Goal: Task Accomplishment & Management: Use online tool/utility

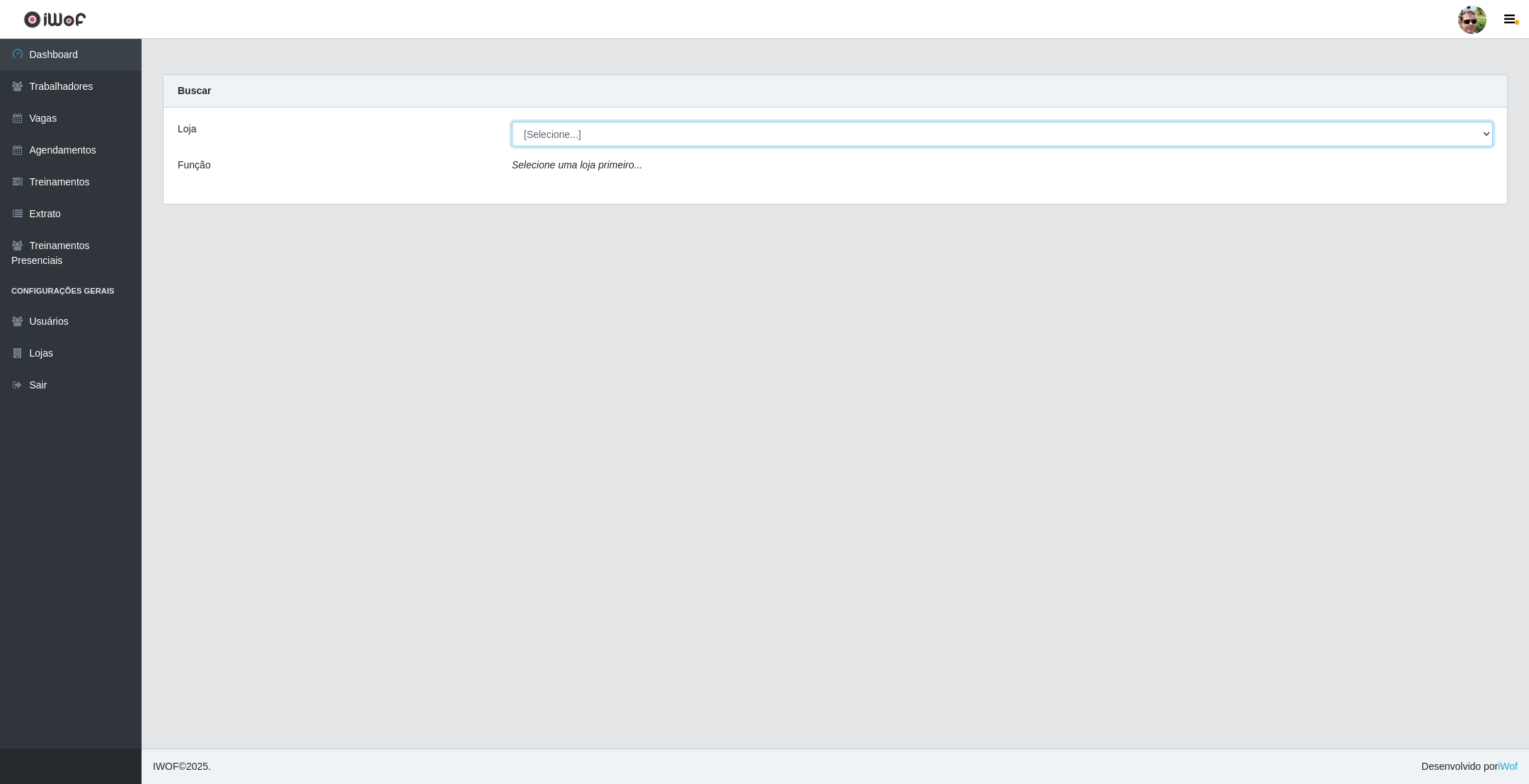
click at [629, 130] on select "[Selecione...] [PERSON_NAME] Supermercado - Gurinhém" at bounding box center [1003, 134] width 981 height 25
select select "176"
click at [512, 121] on select "[Selecione...] [PERSON_NAME] Supermercado - Gurinhém" at bounding box center [1003, 134] width 981 height 25
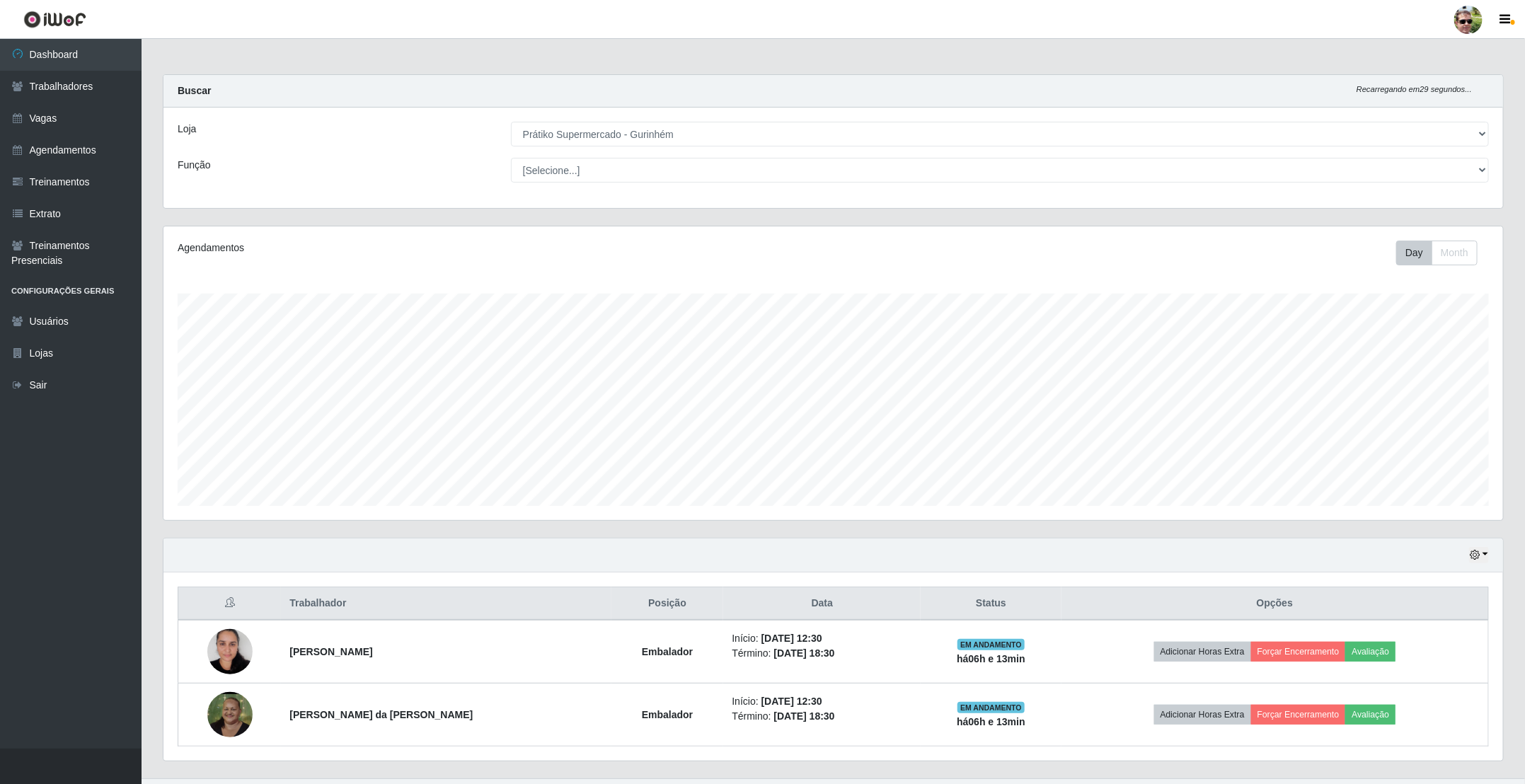
click at [699, 83] on div "Buscar Recarregando em 29 segundos..." at bounding box center [834, 91] width 1340 height 33
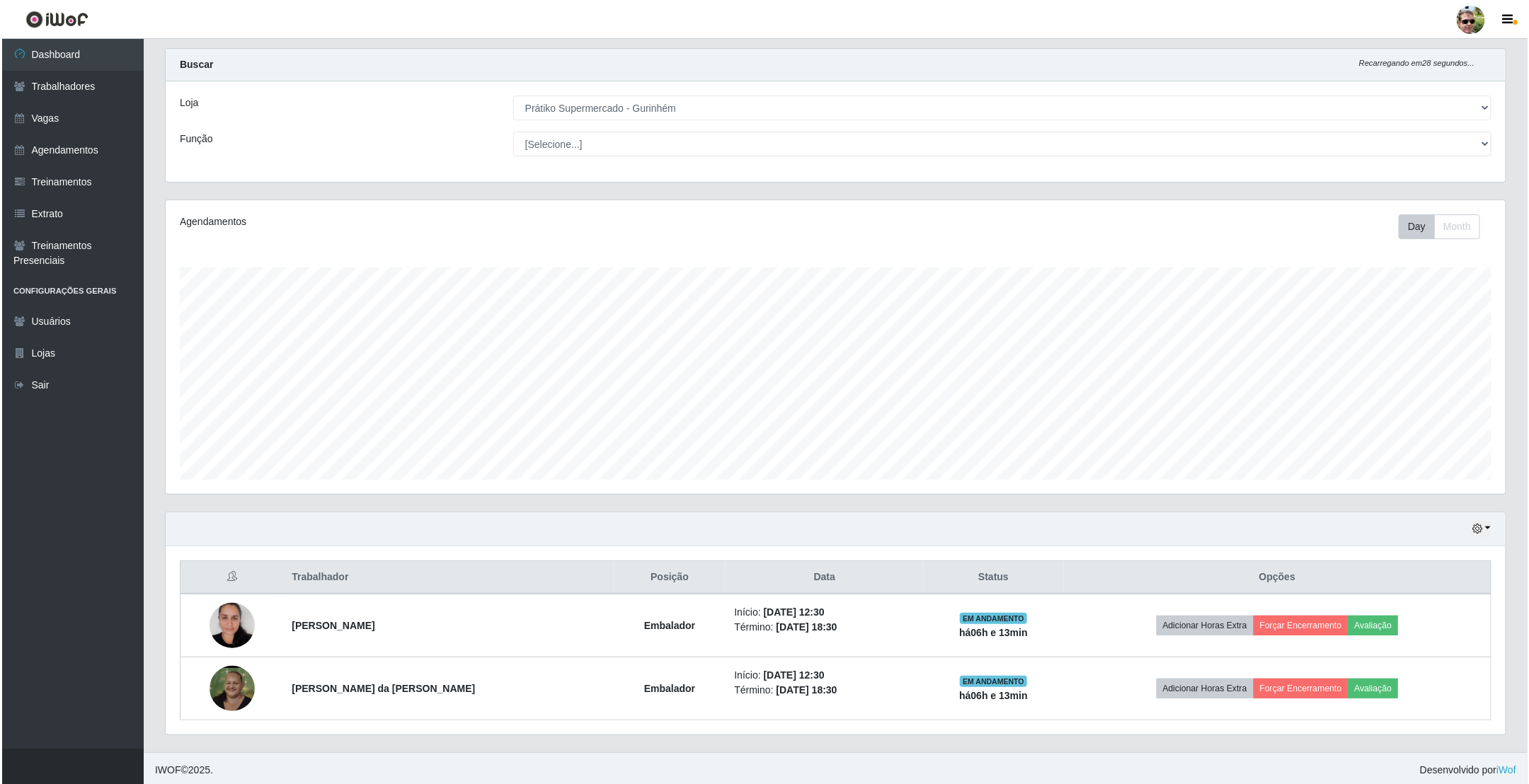
scroll to position [34, 0]
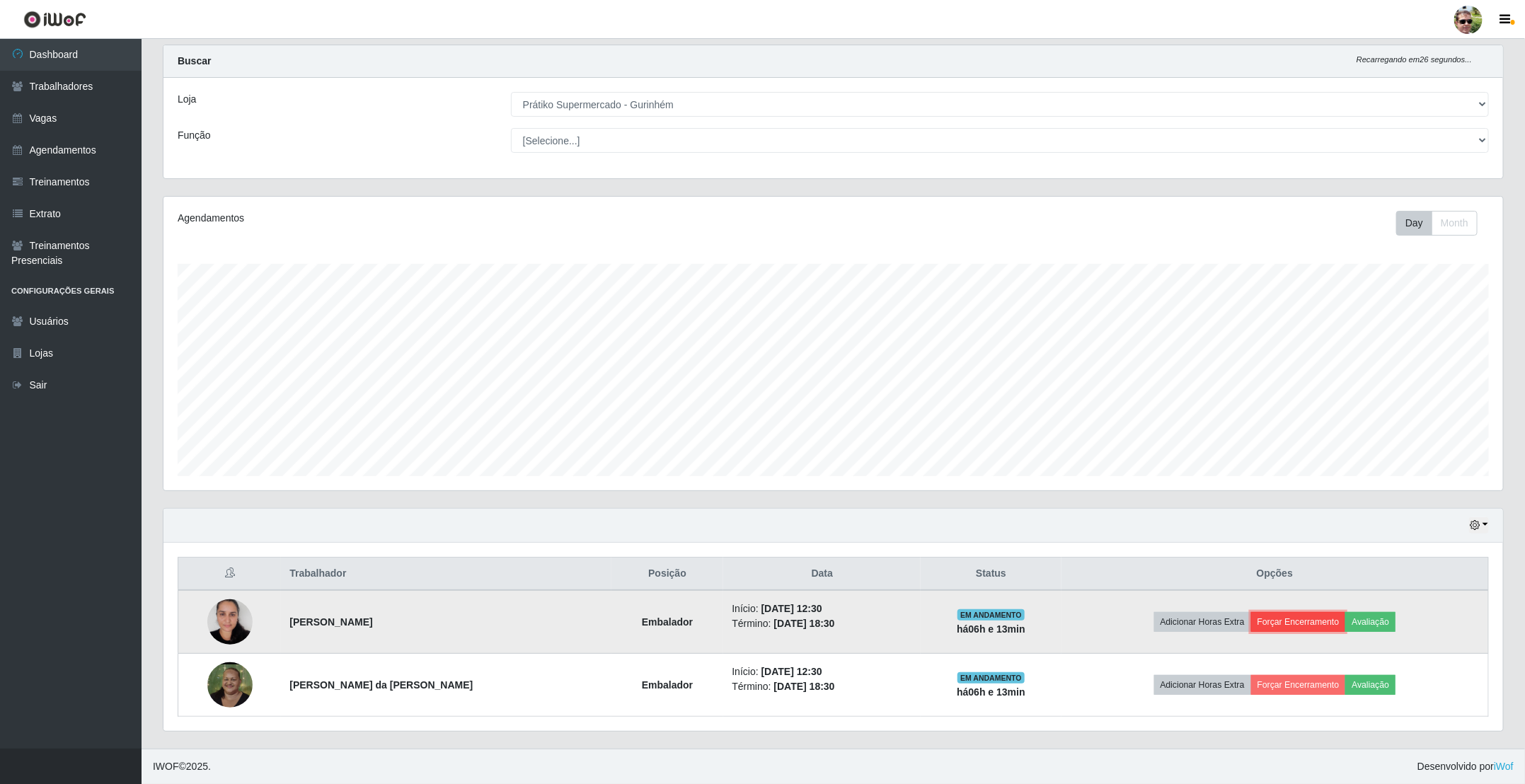
click at [1303, 627] on button "Forçar Encerramento" at bounding box center [1299, 621] width 95 height 20
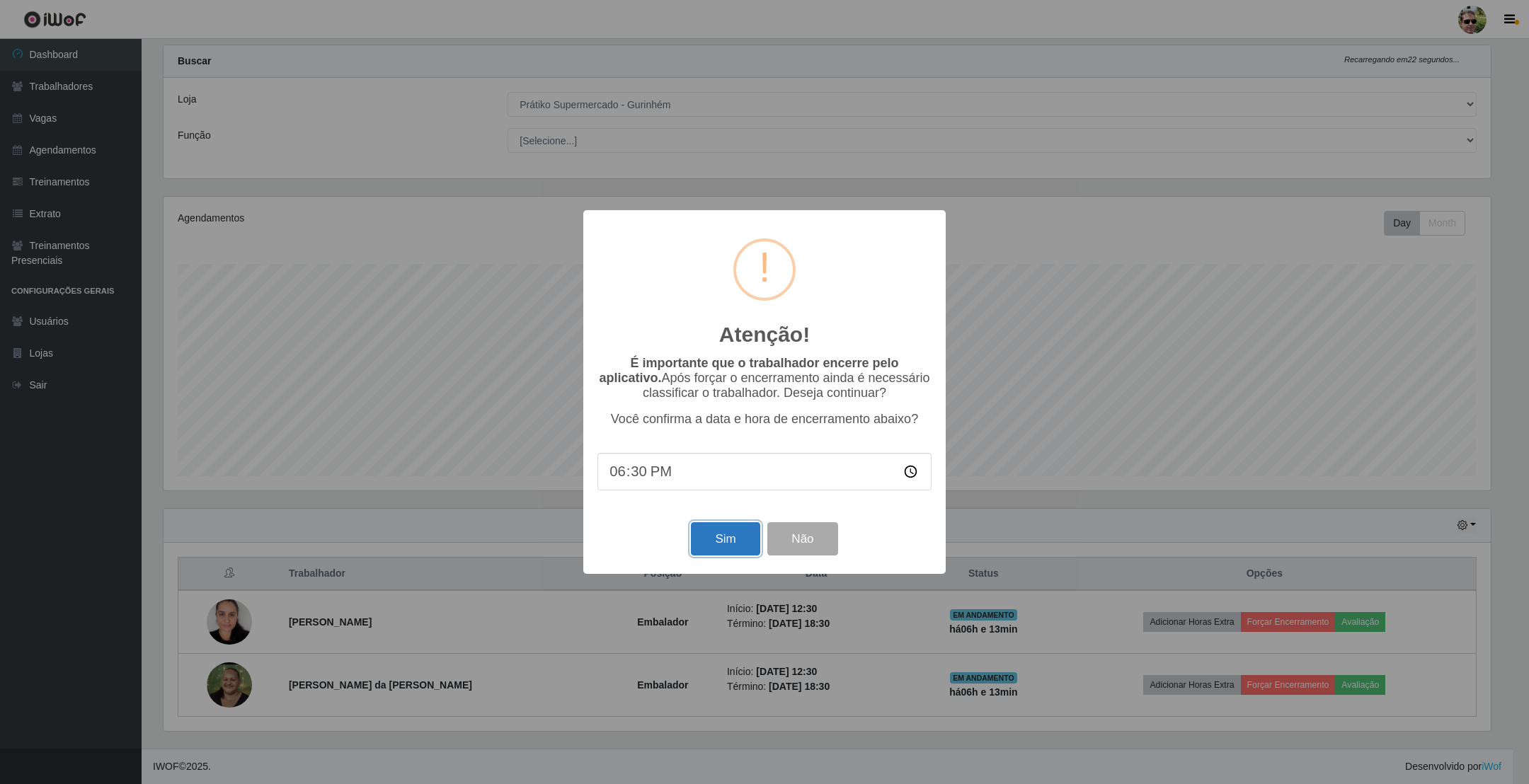
click at [722, 537] on button "Sim" at bounding box center [724, 539] width 68 height 34
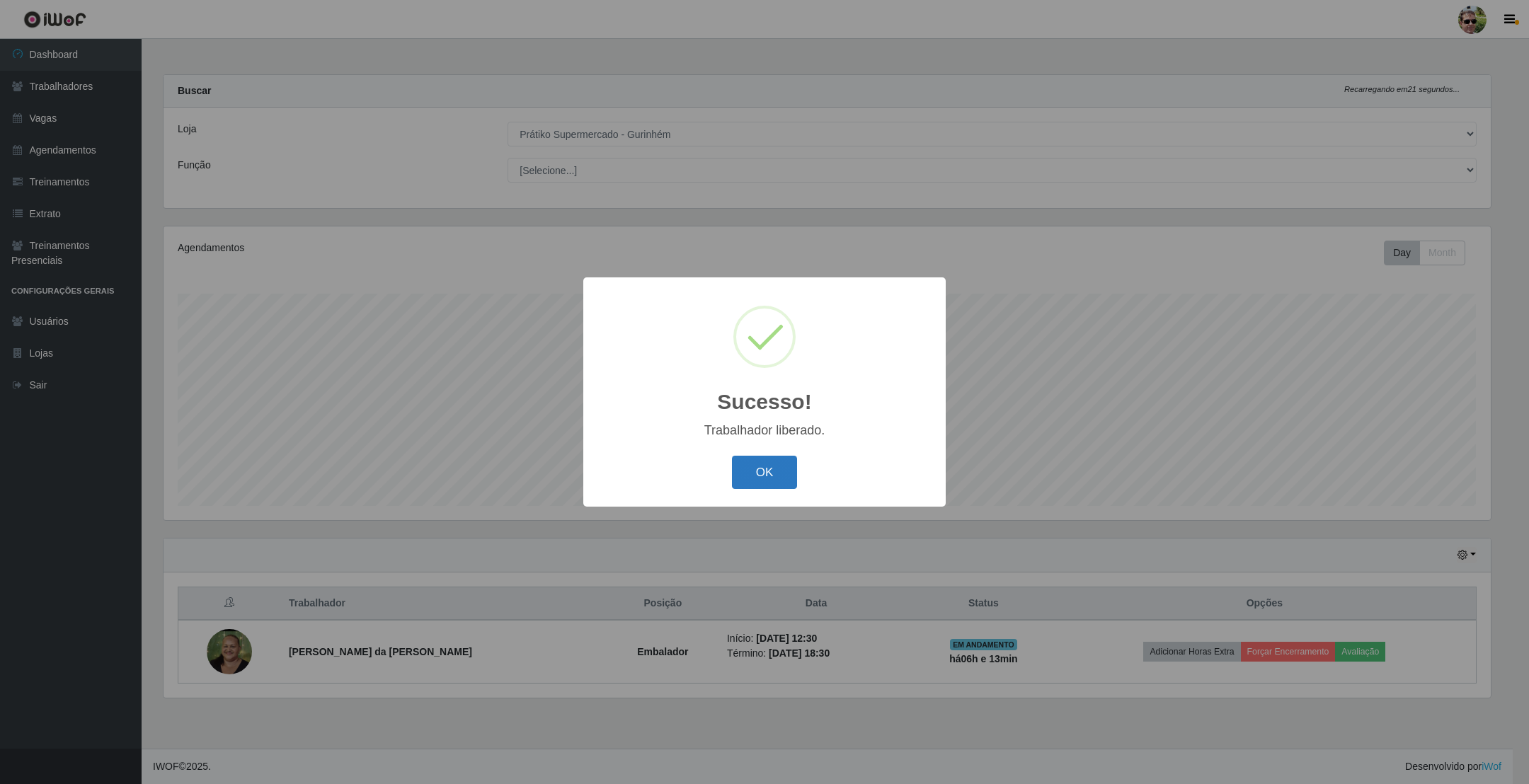
click at [761, 478] on button "OK" at bounding box center [764, 473] width 65 height 34
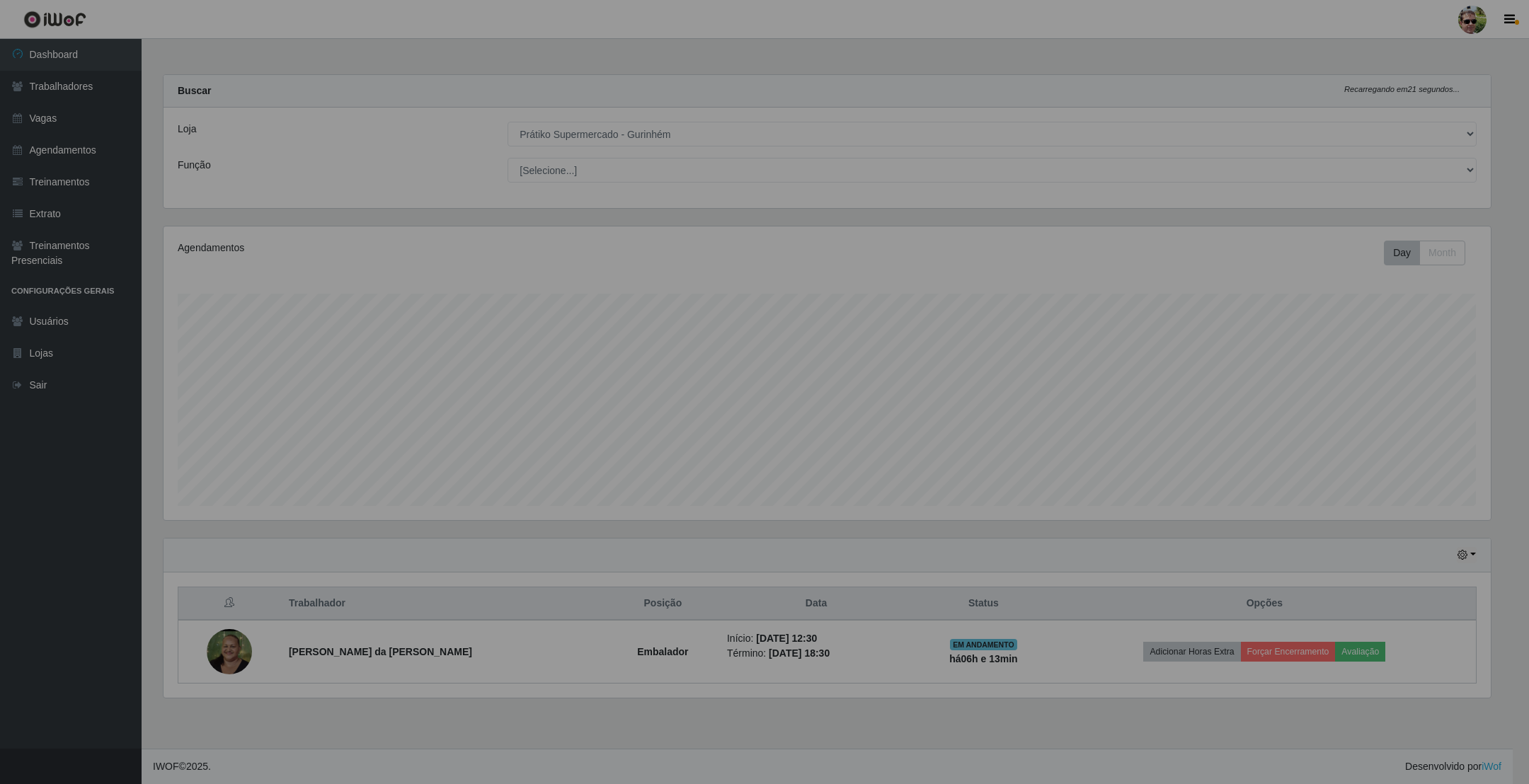
scroll to position [295, 1342]
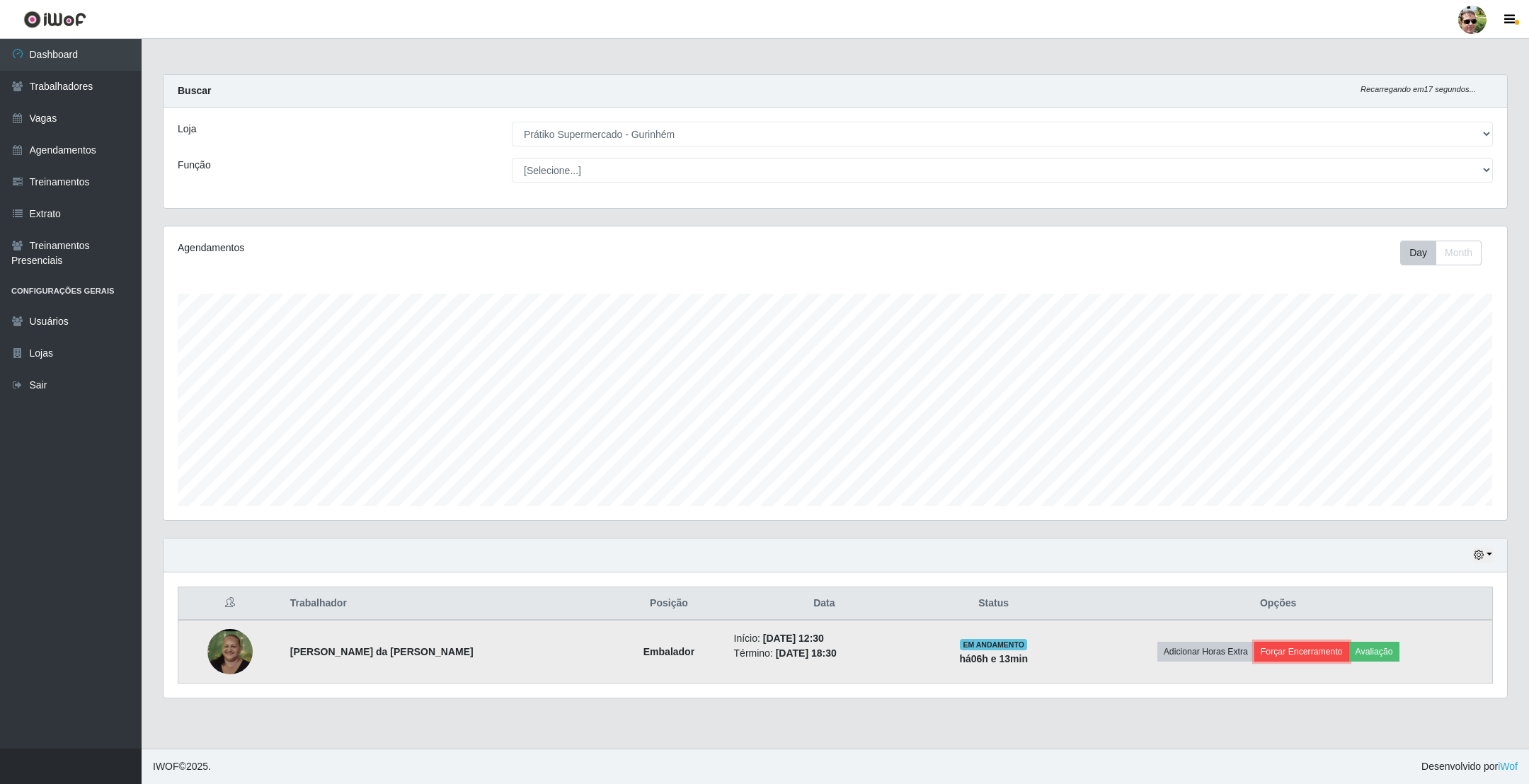
click at [1295, 652] on button "Forçar Encerramento" at bounding box center [1302, 651] width 95 height 20
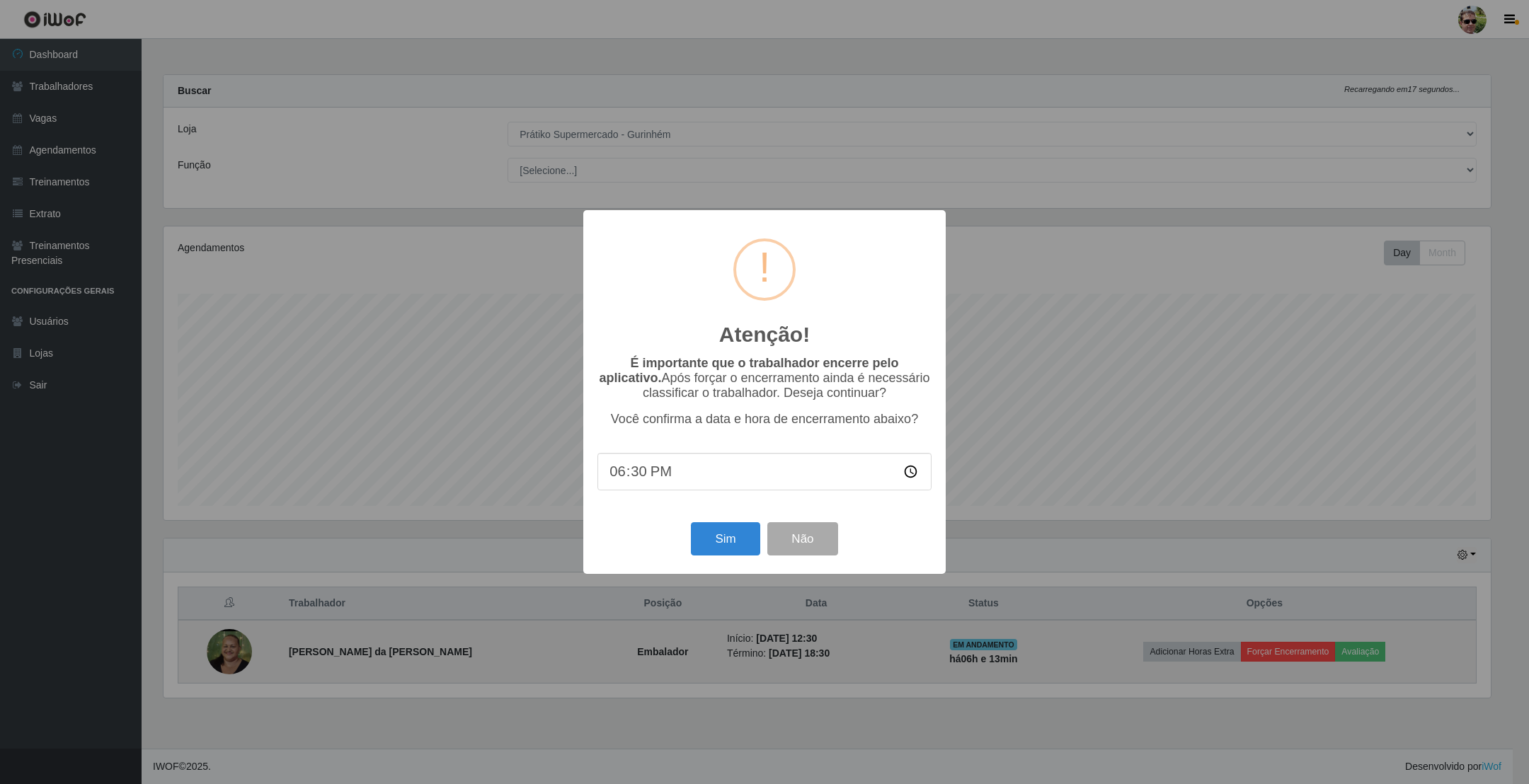
scroll to position [707571, 706652]
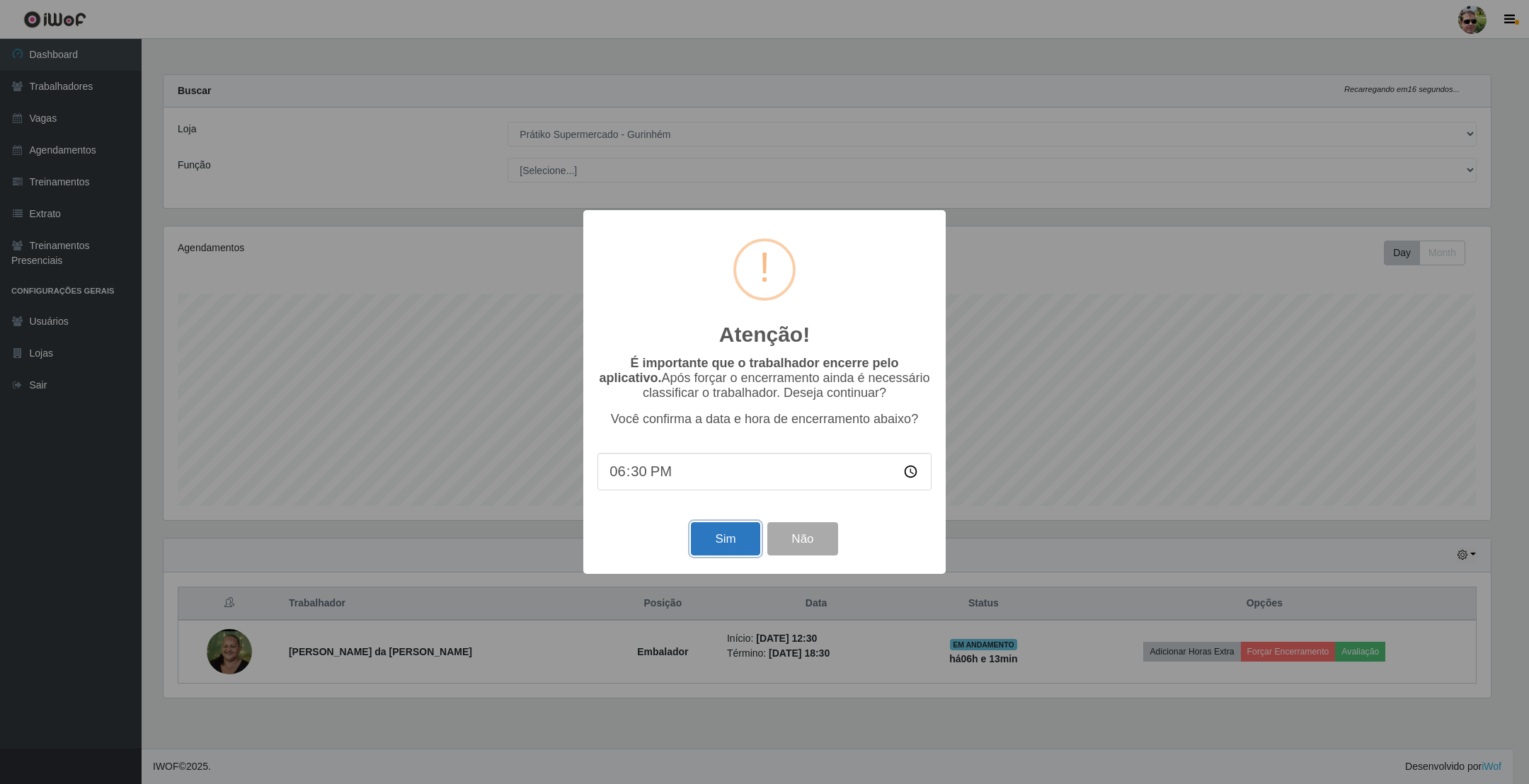
click at [717, 545] on button "Sim" at bounding box center [724, 539] width 68 height 34
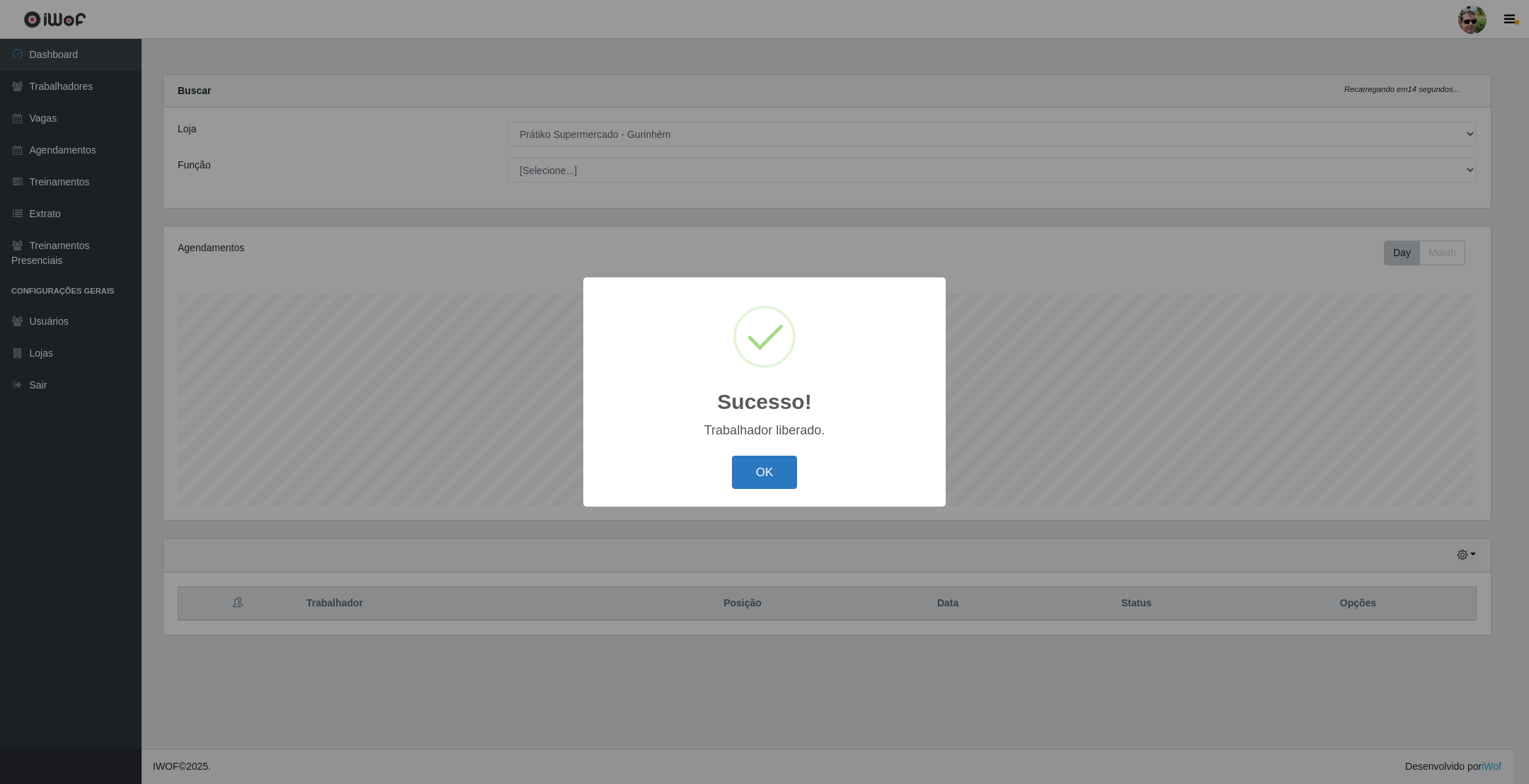
click at [761, 469] on button "OK" at bounding box center [764, 473] width 65 height 34
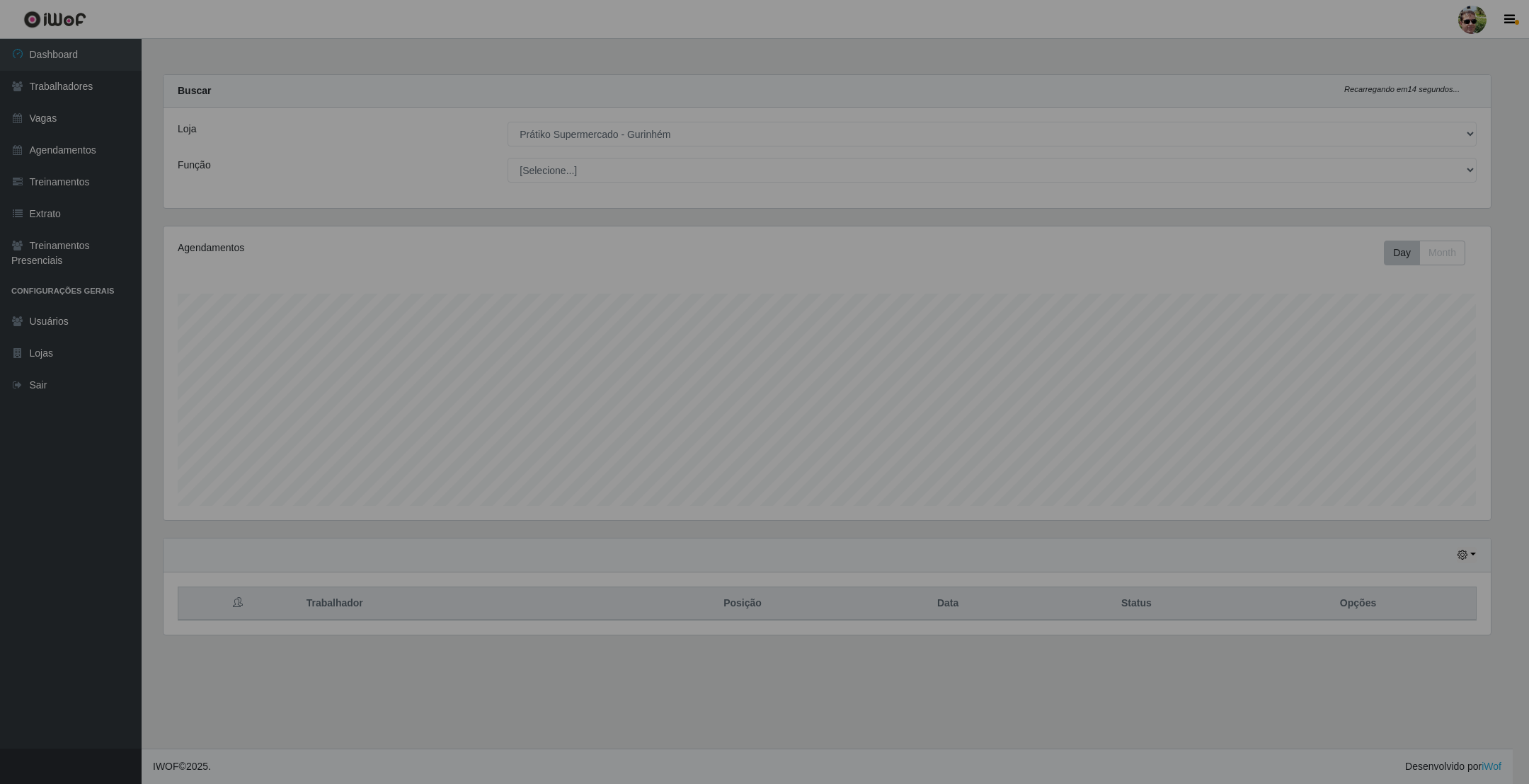
scroll to position [295, 1342]
